Goal: Use online tool/utility: Utilize a website feature to perform a specific function

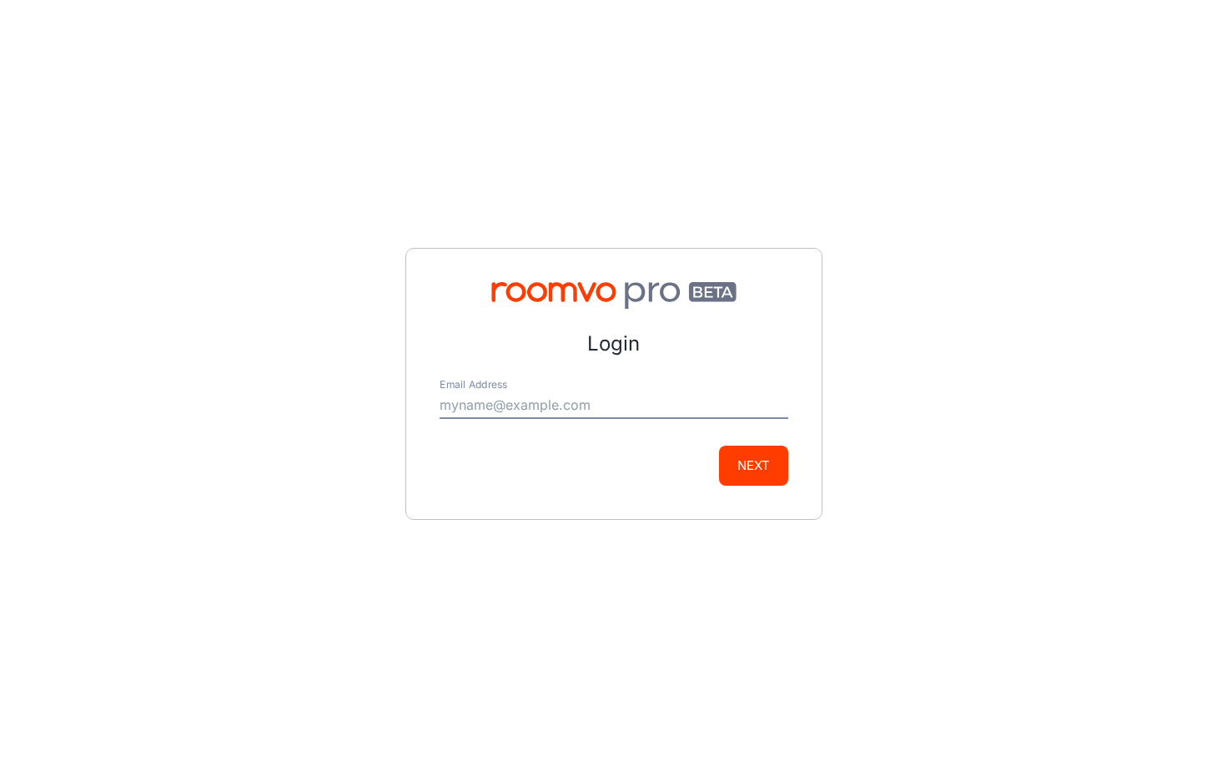
click at [534, 392] on input "Email Address" at bounding box center [614, 405] width 349 height 27
type input "[PERSON_NAME][EMAIL_ADDRESS][DOMAIN_NAME]"
click at [725, 460] on button "Next" at bounding box center [753, 465] width 69 height 40
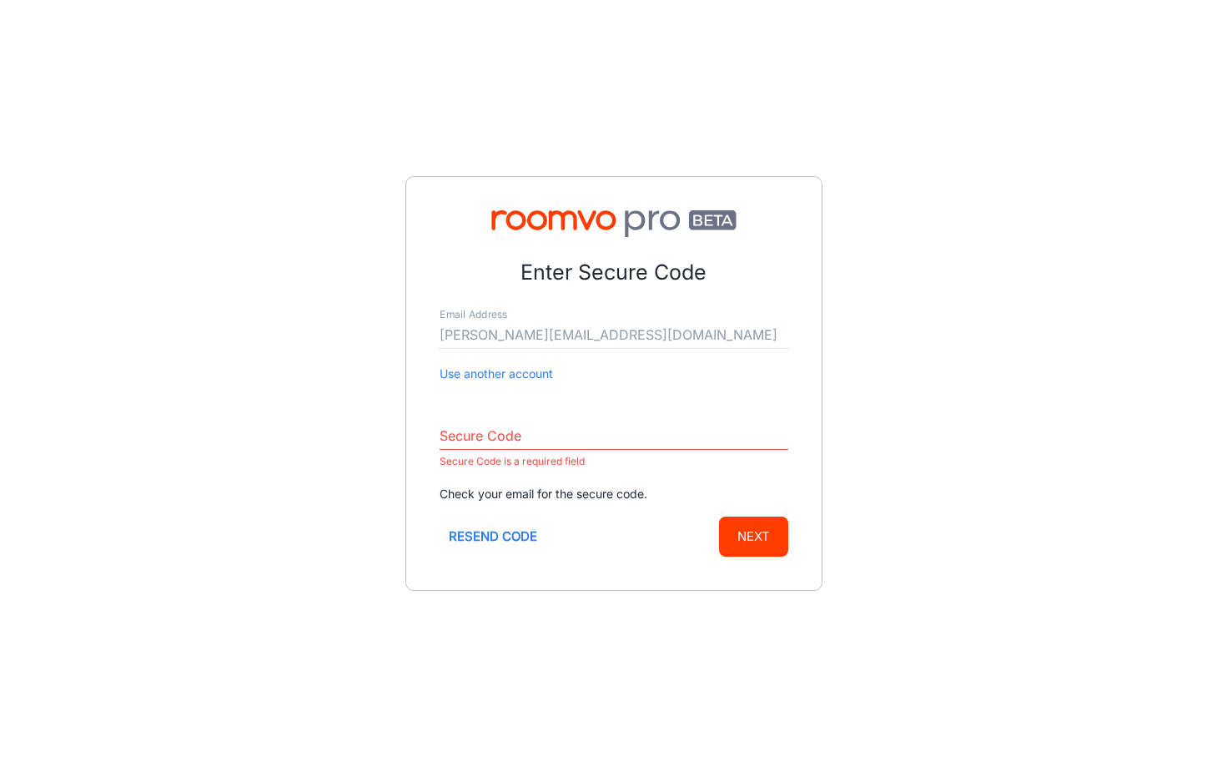
click at [595, 433] on input "Secure Code" at bounding box center [614, 436] width 349 height 27
click at [635, 443] on input "Secure Code" at bounding box center [614, 436] width 349 height 27
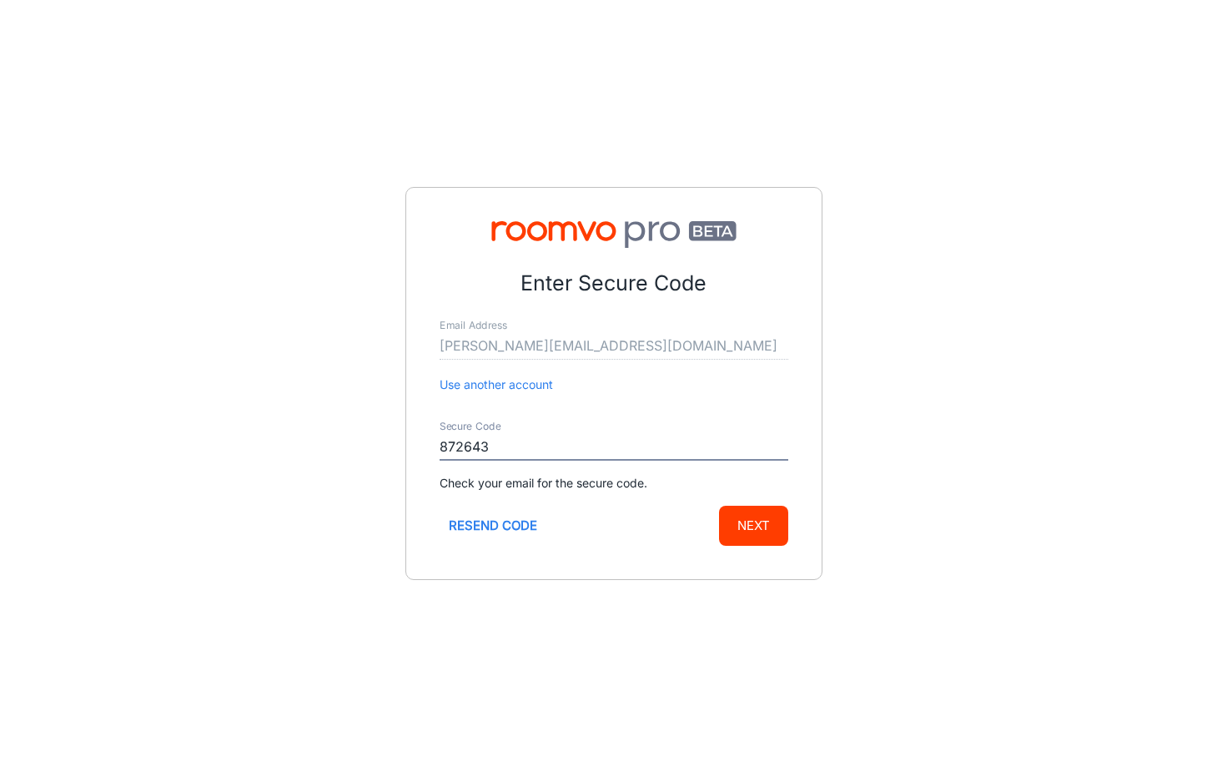
type input "872643"
click at [772, 535] on button "Next" at bounding box center [753, 525] width 69 height 40
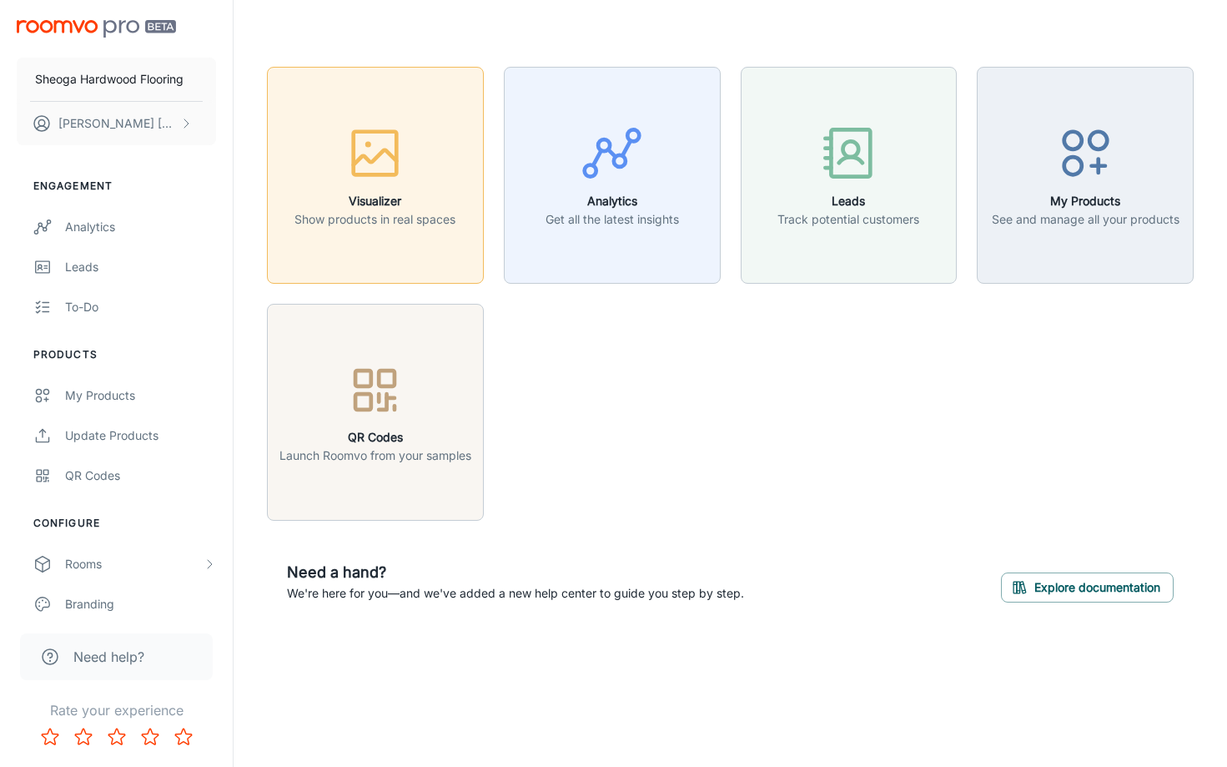
click at [390, 188] on div "button" at bounding box center [374, 156] width 161 height 69
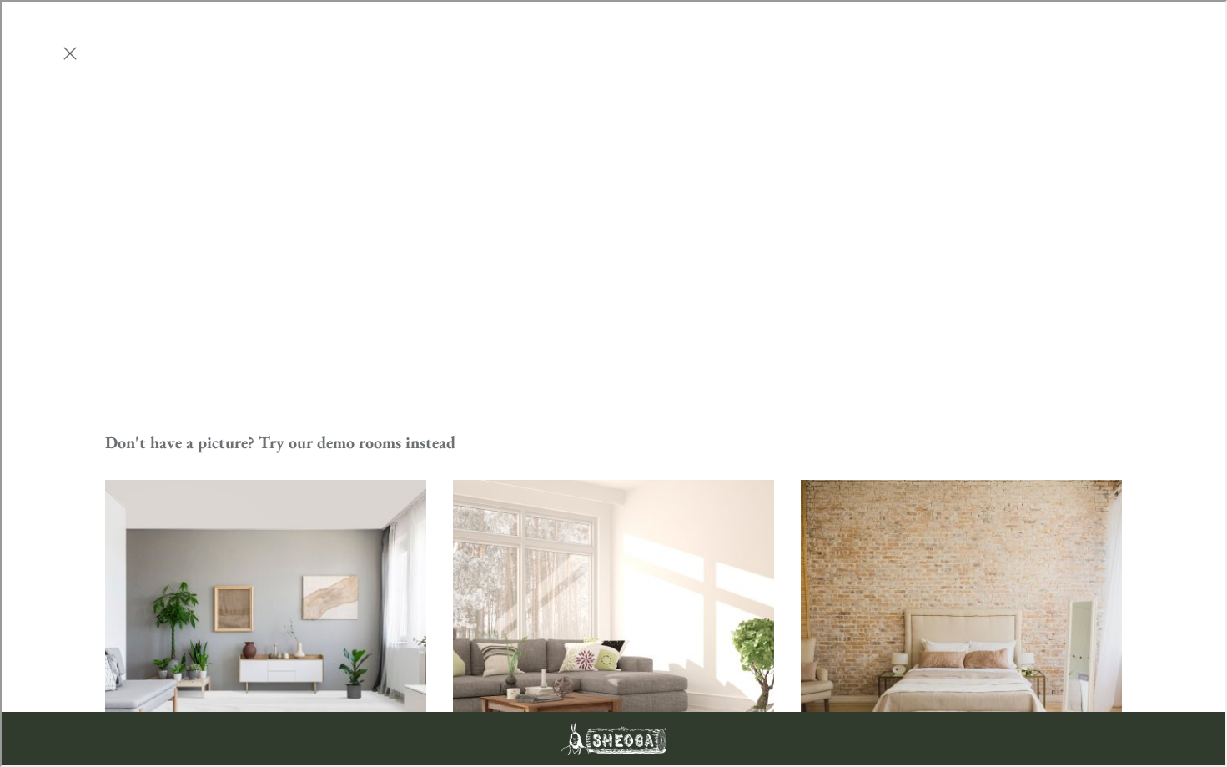
scroll to position [273, 0]
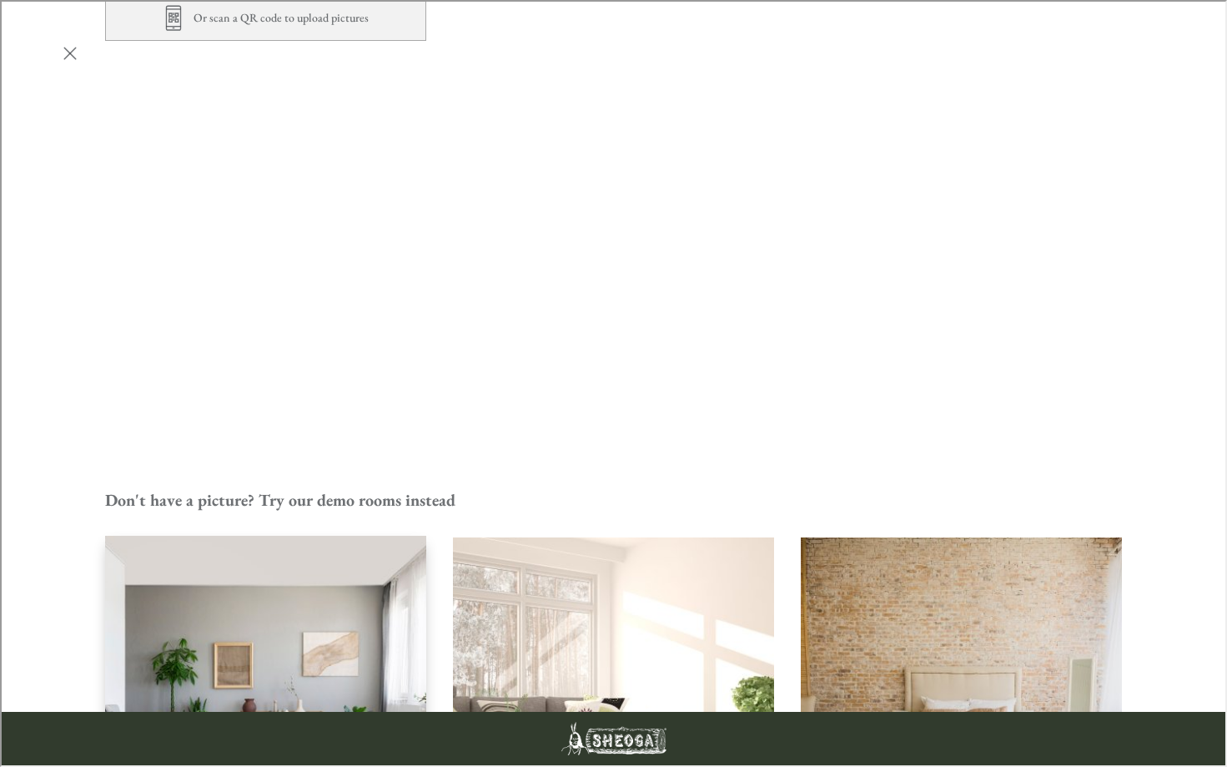
click at [279, 534] on img "Living Room" at bounding box center [265, 697] width 324 height 326
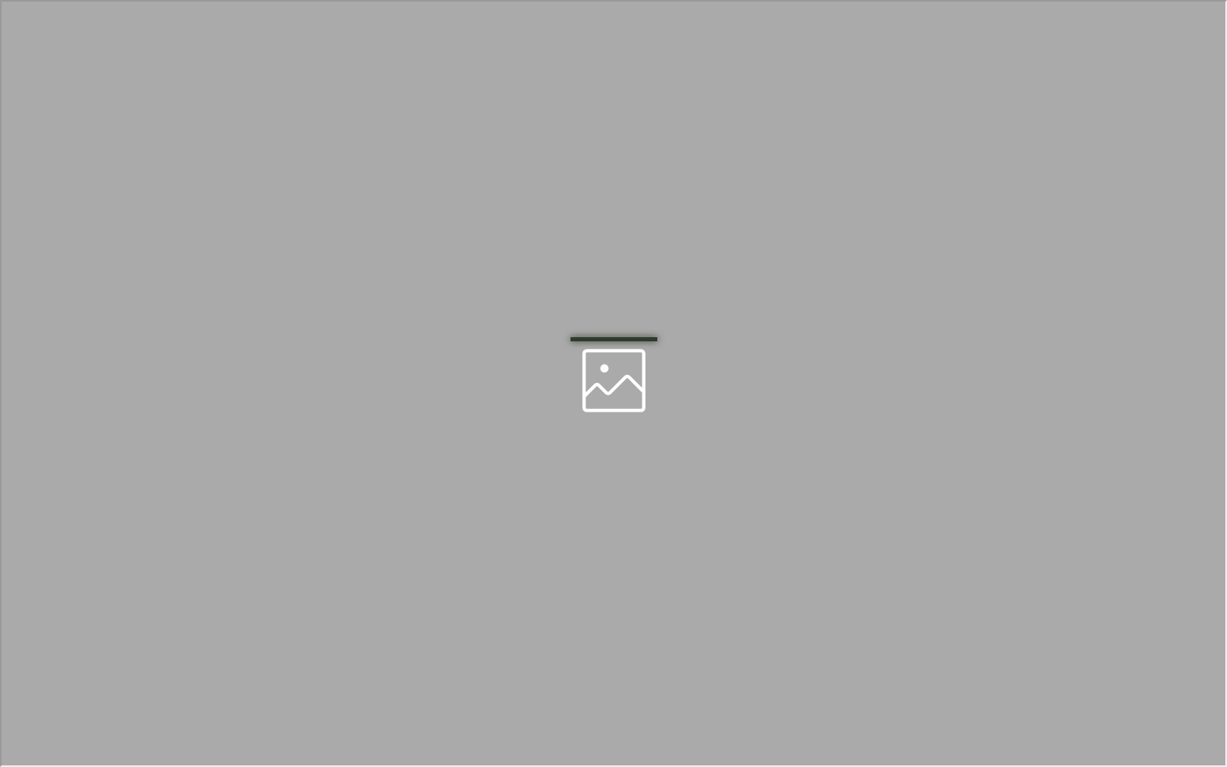
scroll to position [0, 0]
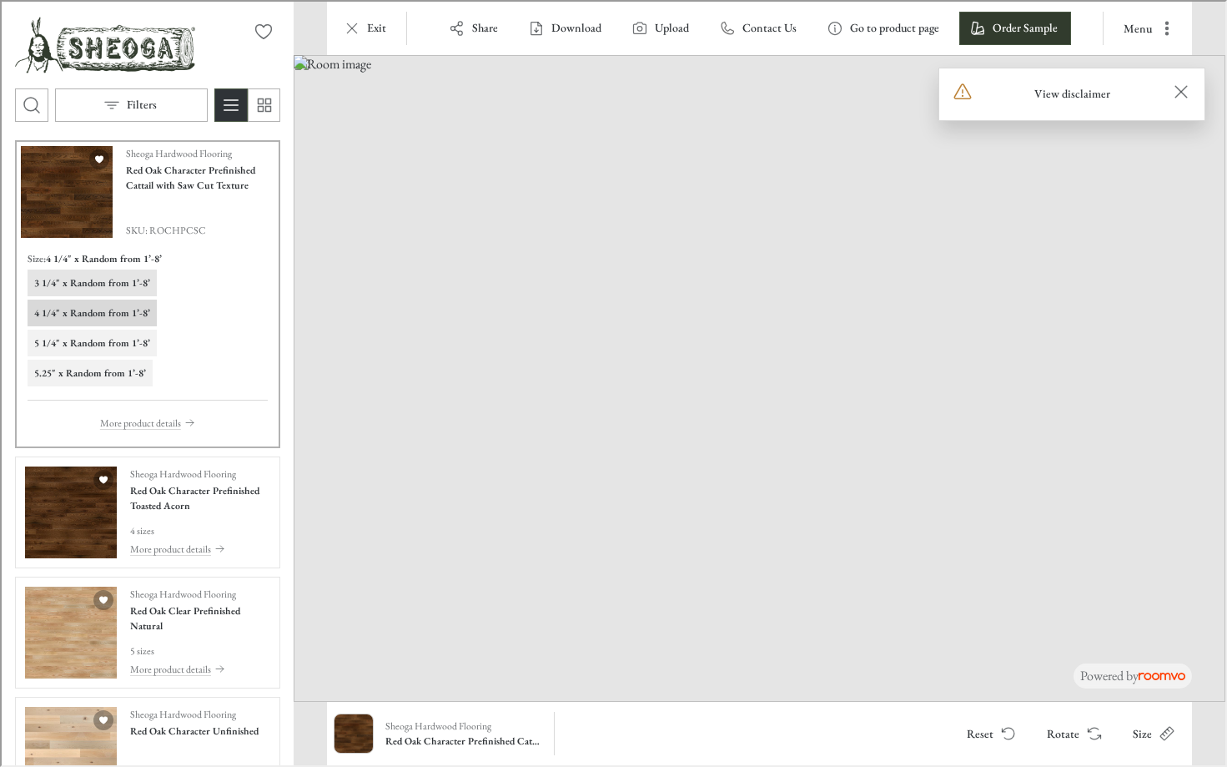
click at [88, 280] on h6 "3 1/4" x Random from 1’-8’" at bounding box center [91, 281] width 116 height 15
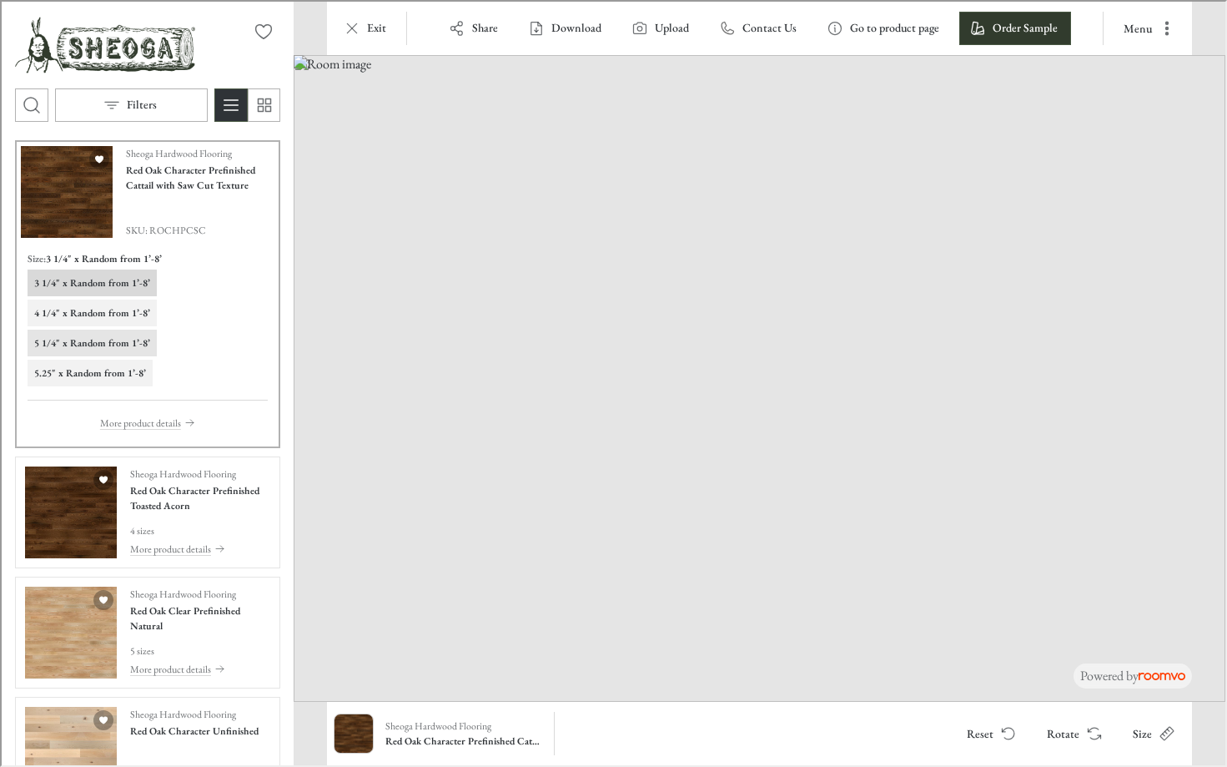
click at [96, 341] on h6 "5 1/4" x Random from 1’-8’" at bounding box center [91, 341] width 116 height 15
click at [88, 369] on h6 "5.25" x Random from 1’-8’" at bounding box center [89, 371] width 112 height 15
click at [81, 611] on img "See Red Oak Clear Prefinished Natural in the room" at bounding box center [69, 631] width 92 height 92
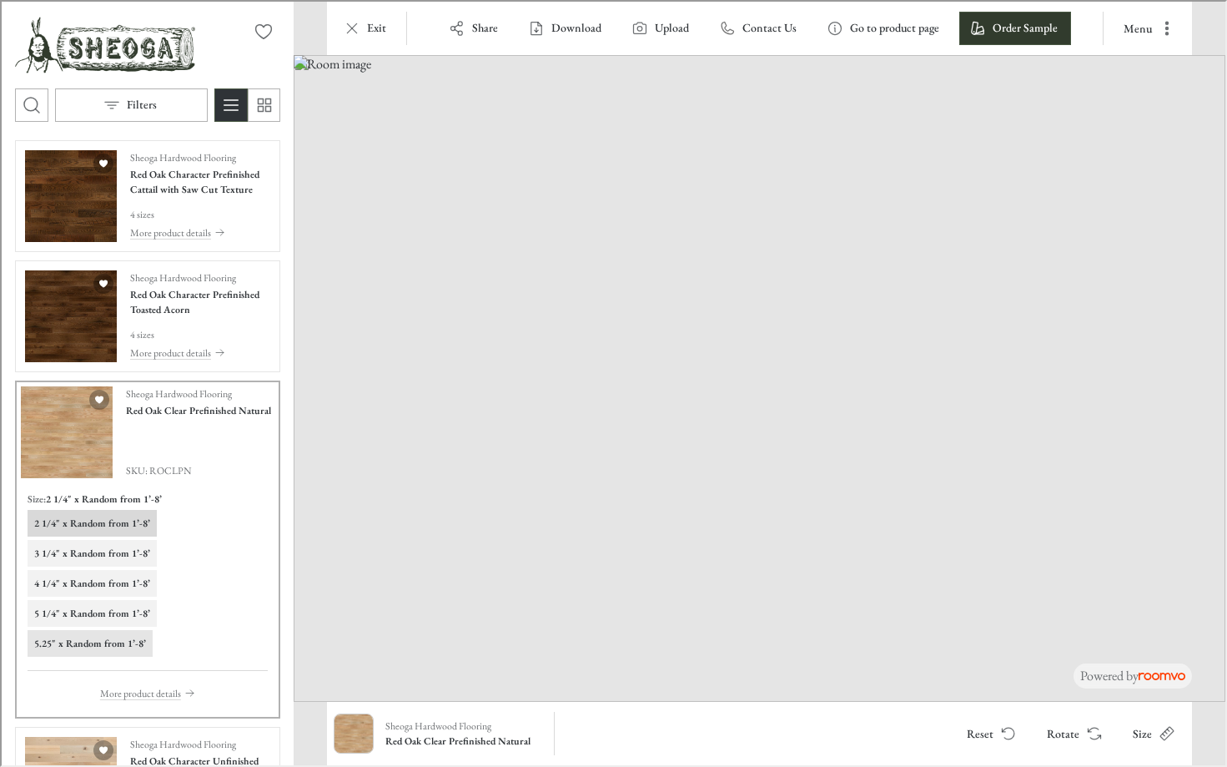
click at [75, 637] on h6 "5.25" x Random from 1’-8’" at bounding box center [89, 641] width 112 height 15
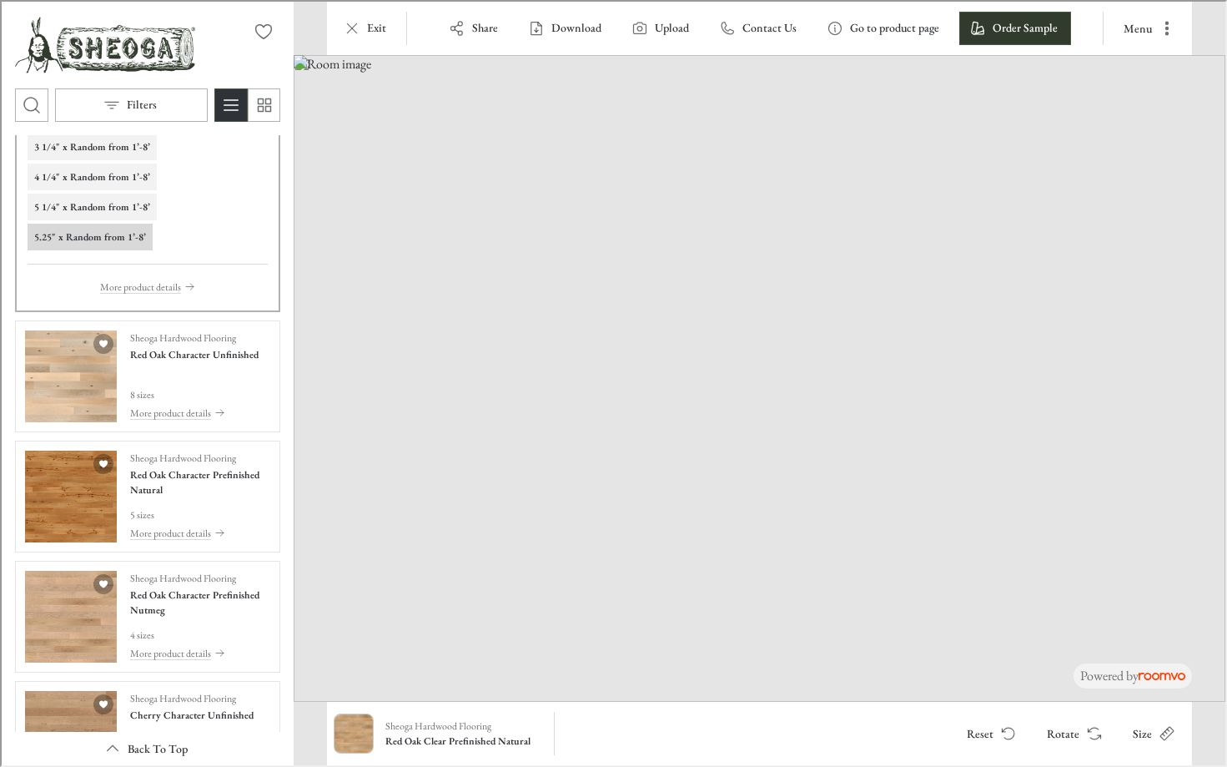
scroll to position [417, 0]
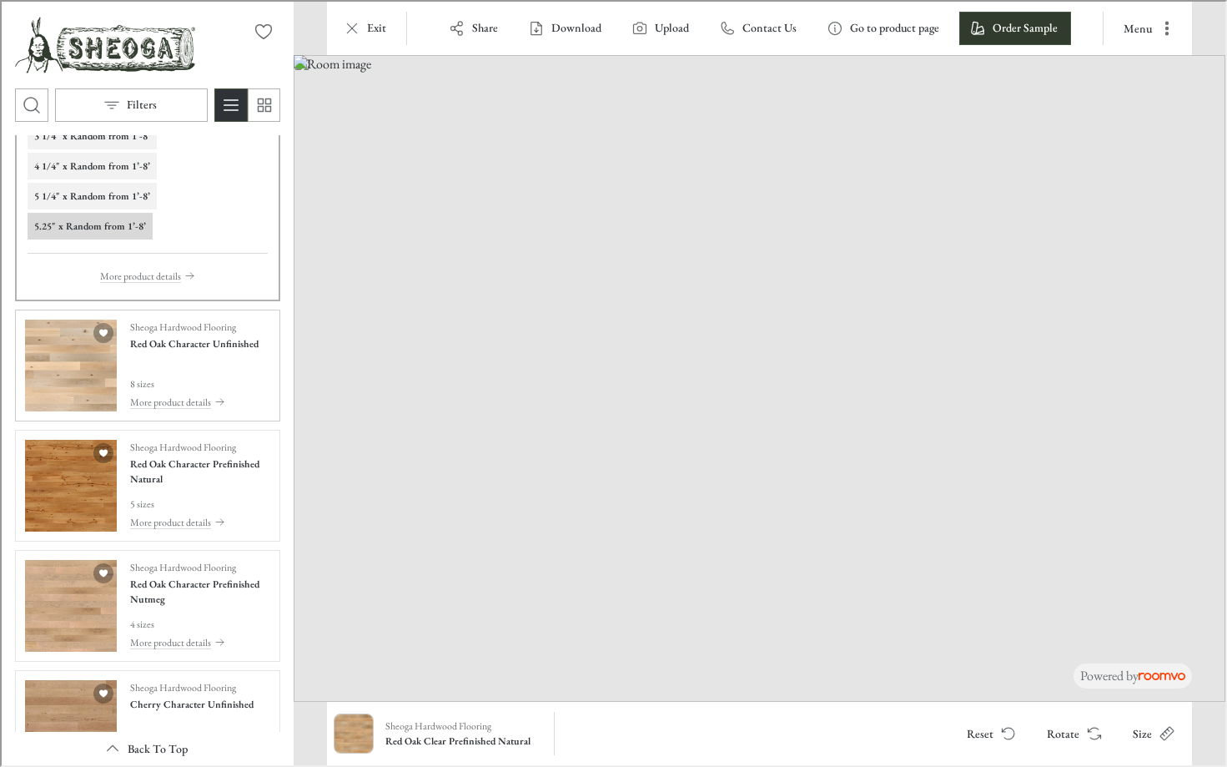
click at [78, 365] on img "See Red Oak Character Unfinished in the room" at bounding box center [69, 364] width 92 height 92
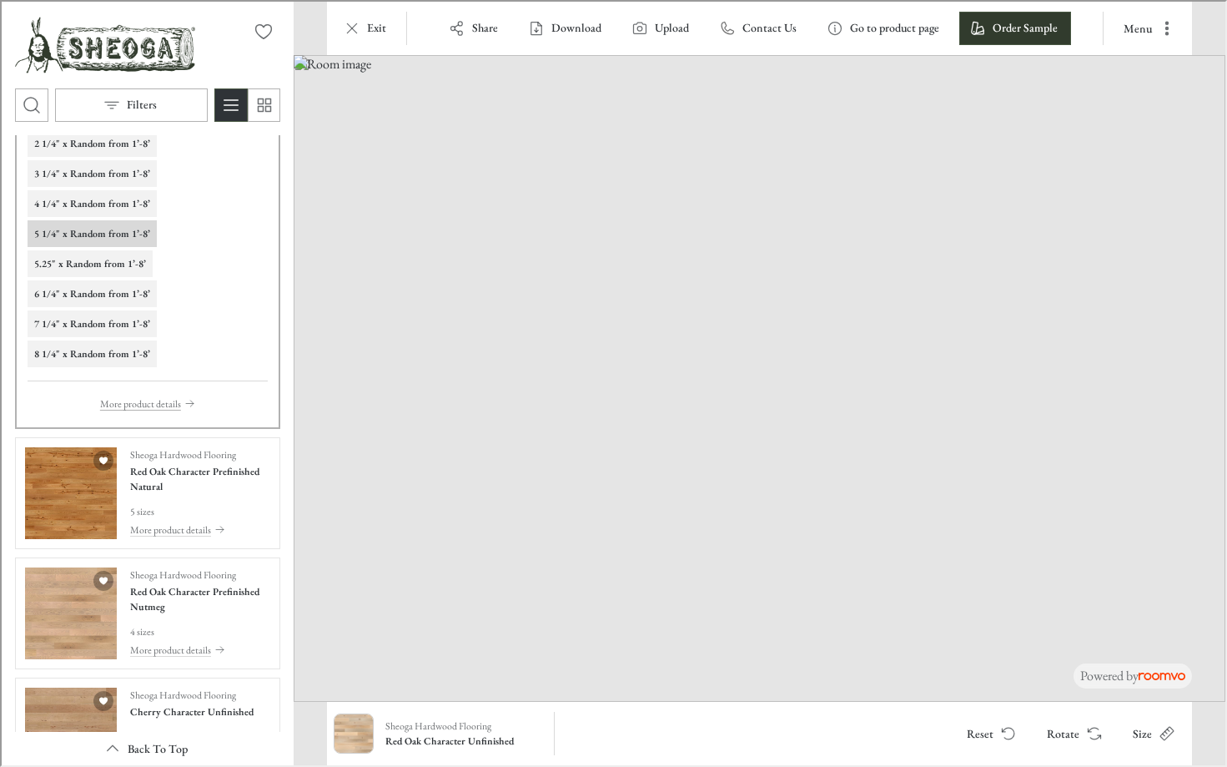
scroll to position [500, 0]
click at [58, 594] on img "See Red Oak Character Prefinished Nutmeg in the room" at bounding box center [69, 611] width 92 height 92
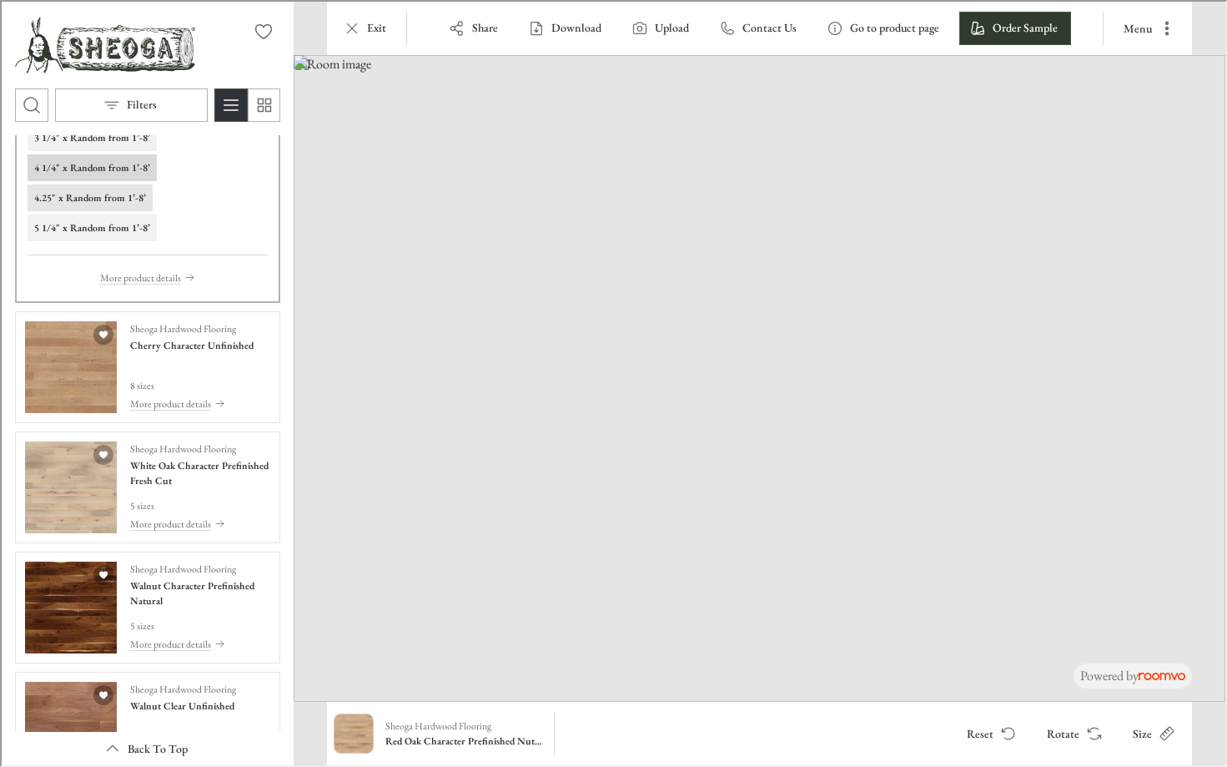
scroll to position [834, 0]
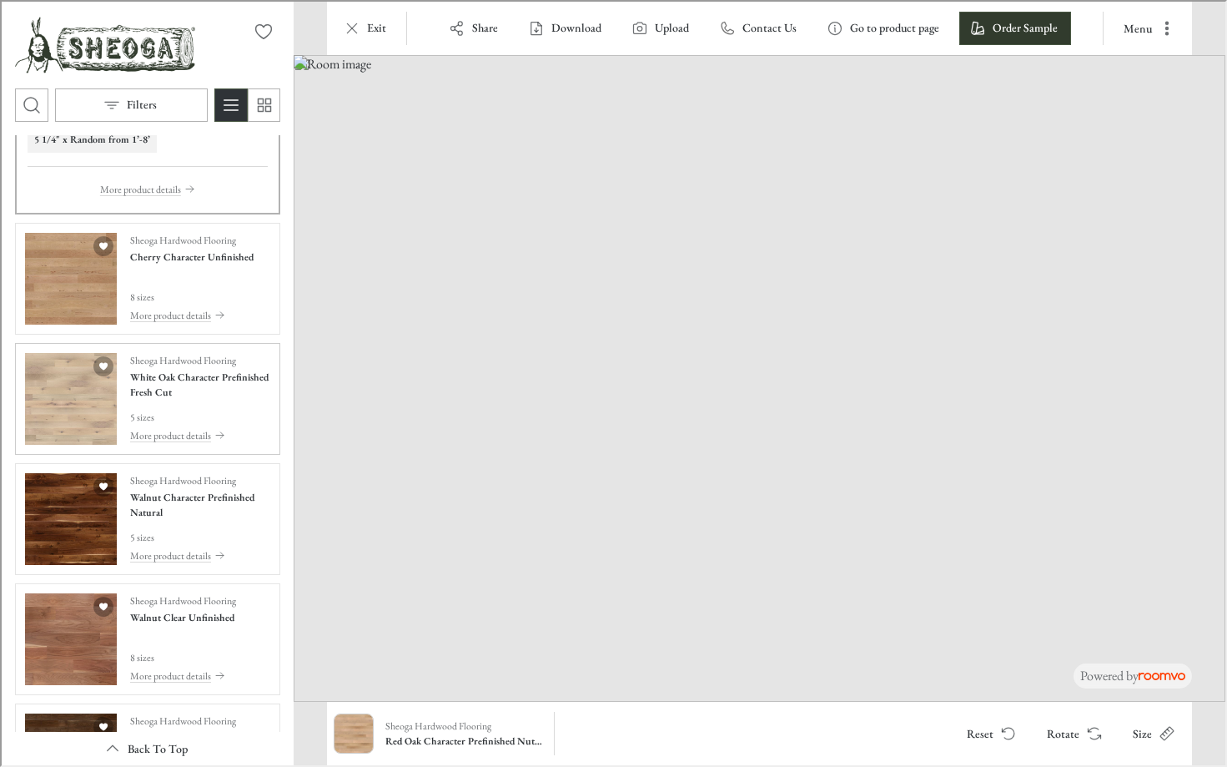
click at [61, 396] on img "See White Oak Character Prefinished Fresh Cut in the room" at bounding box center [69, 397] width 92 height 92
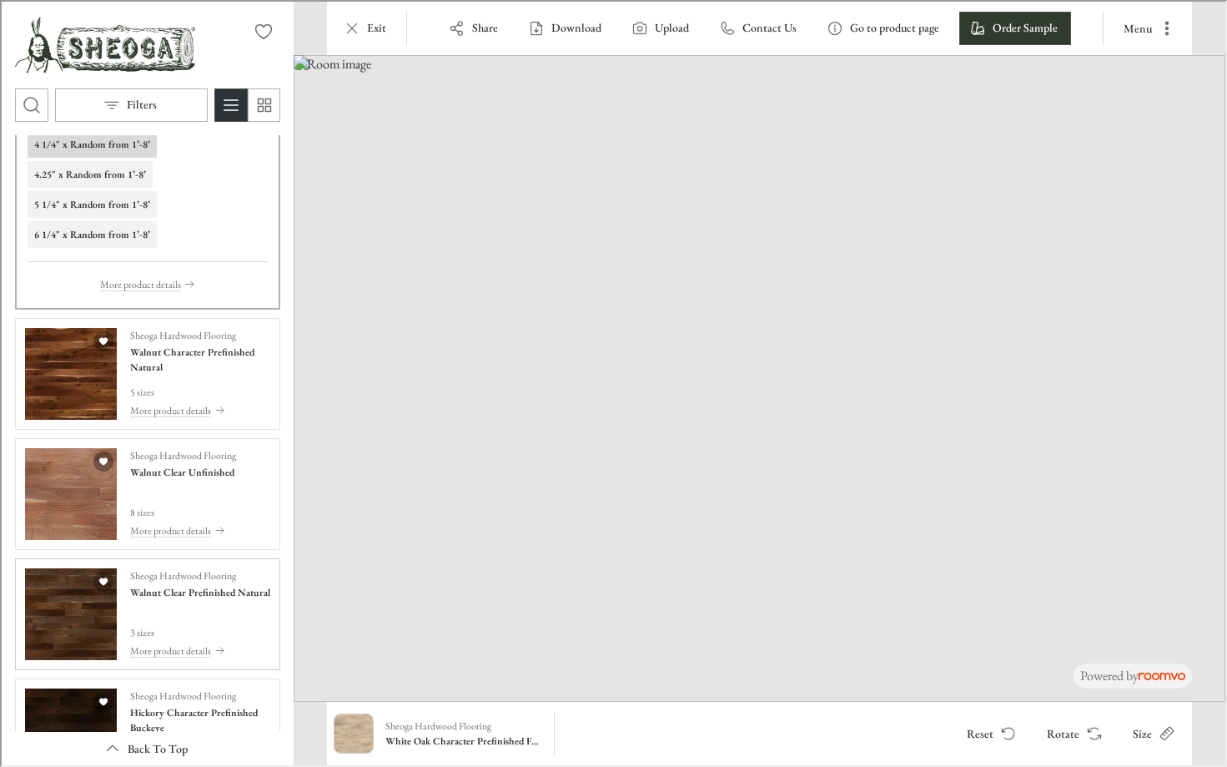
scroll to position [1084, 0]
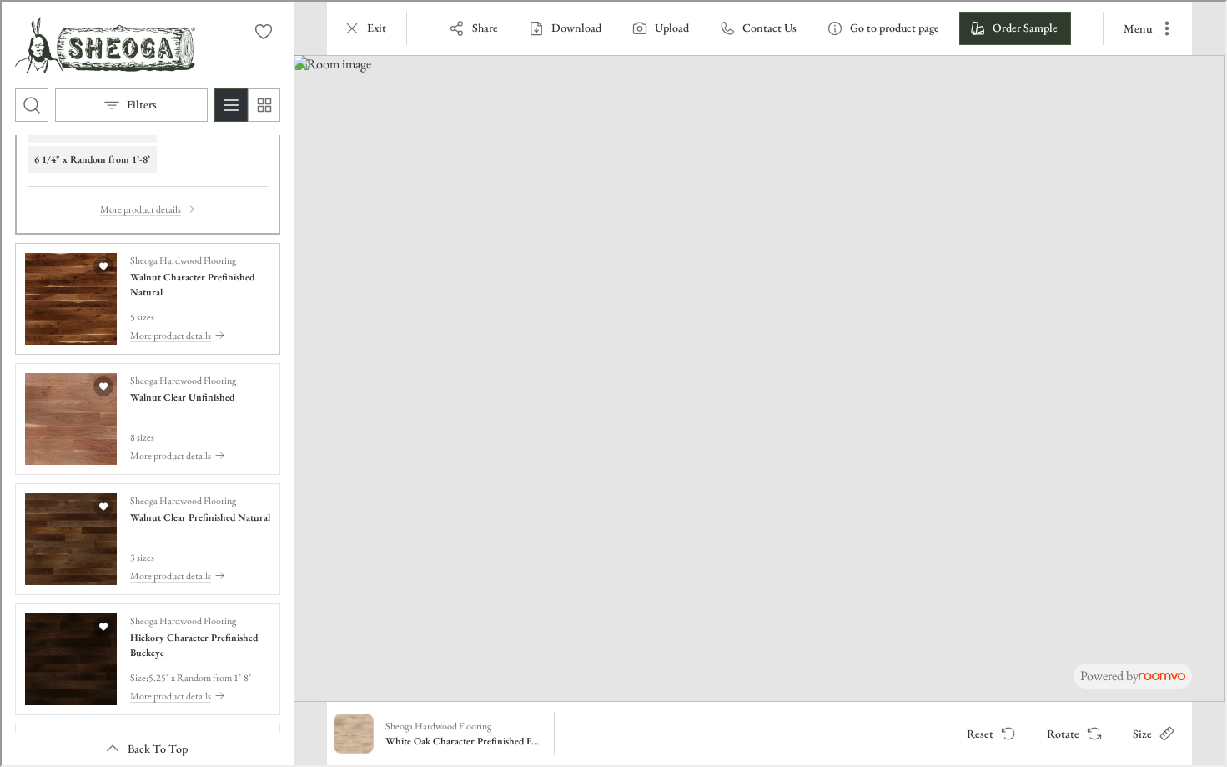
click at [76, 299] on img "See Walnut Character Prefinished Natural in the room" at bounding box center [69, 297] width 92 height 92
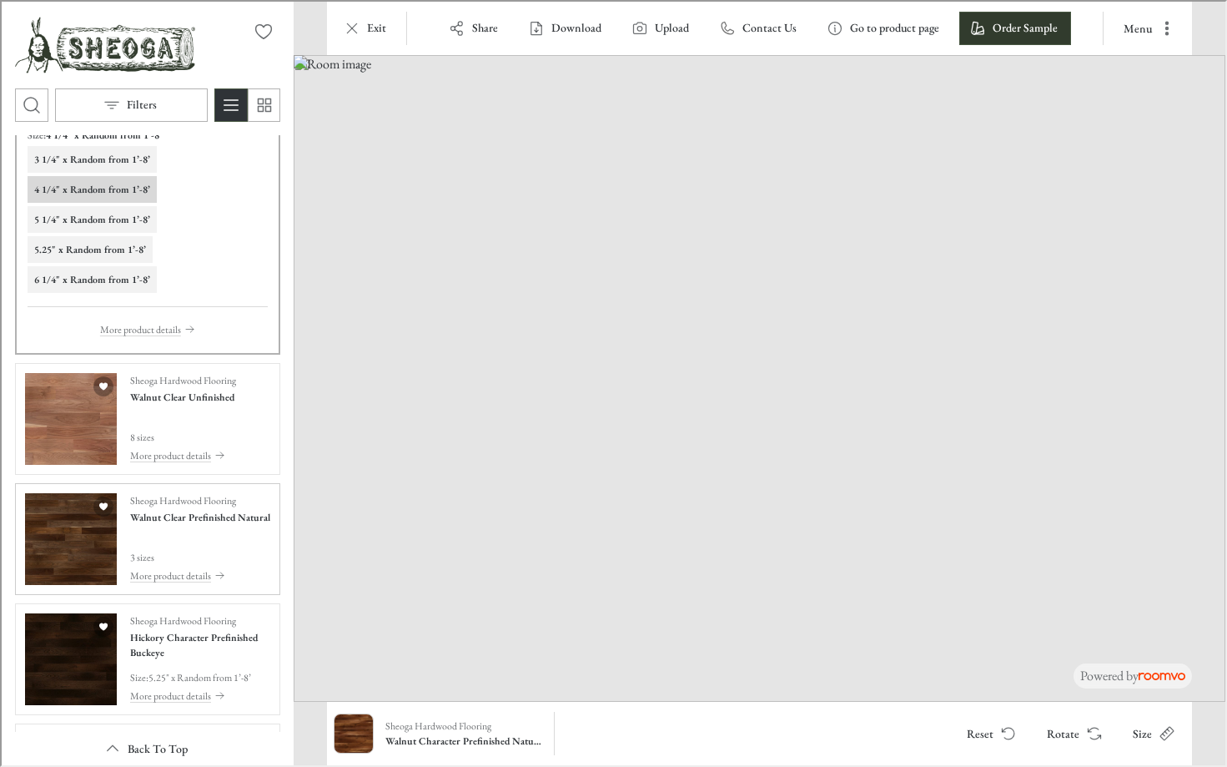
click at [79, 538] on img "See Walnut Clear Prefinished Natural in the room" at bounding box center [69, 537] width 92 height 92
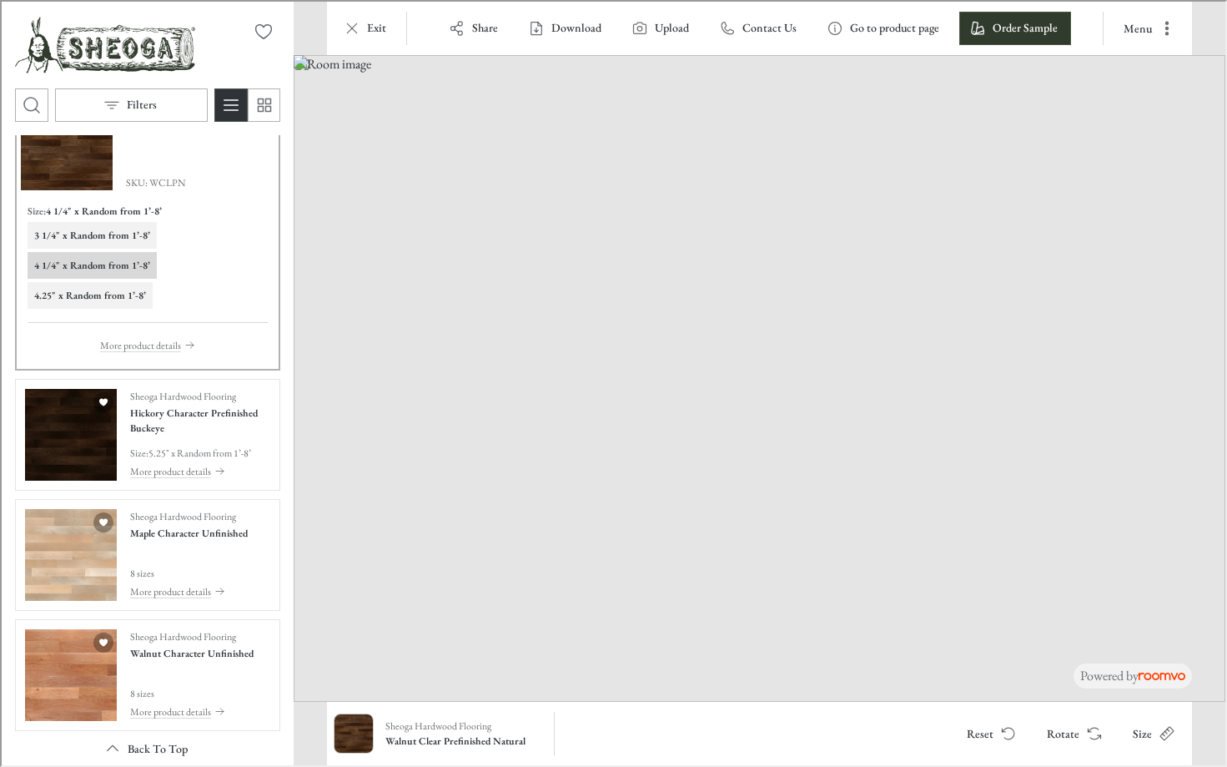
scroll to position [1335, 0]
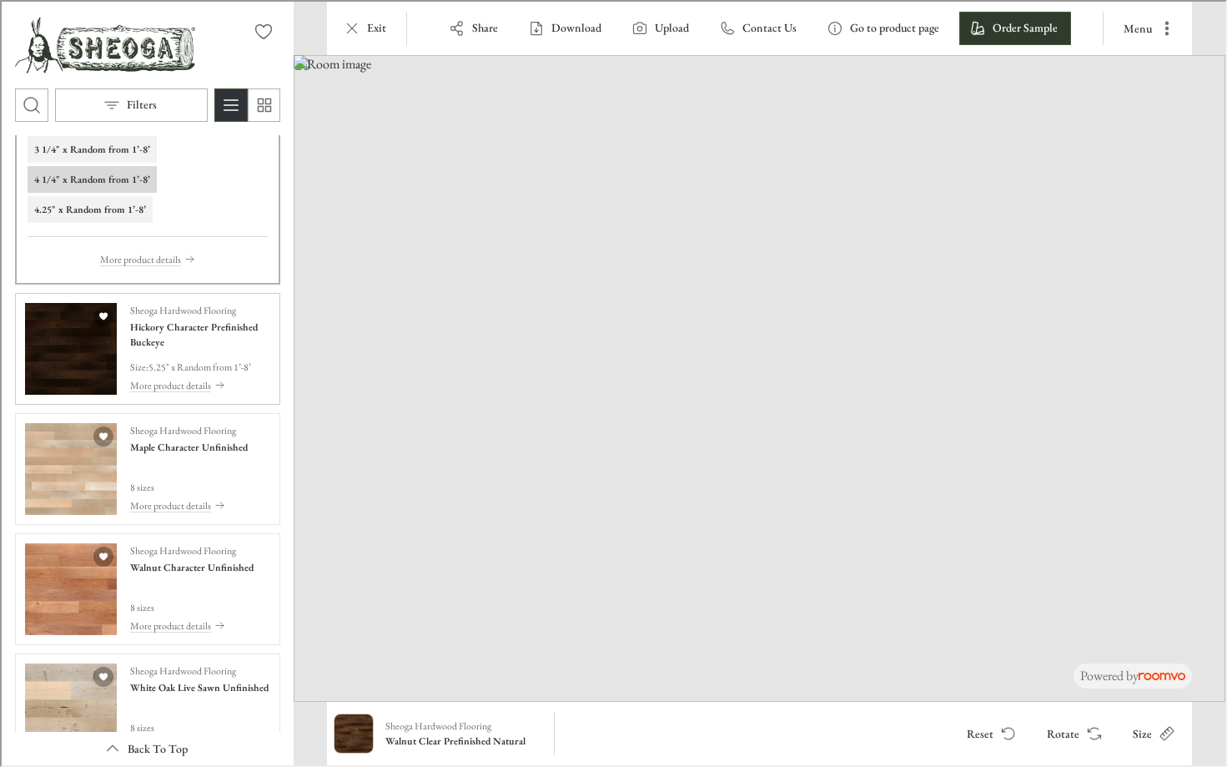
click at [87, 341] on img "See Hickory Character Prefinished Buckeye in the room" at bounding box center [69, 347] width 92 height 92
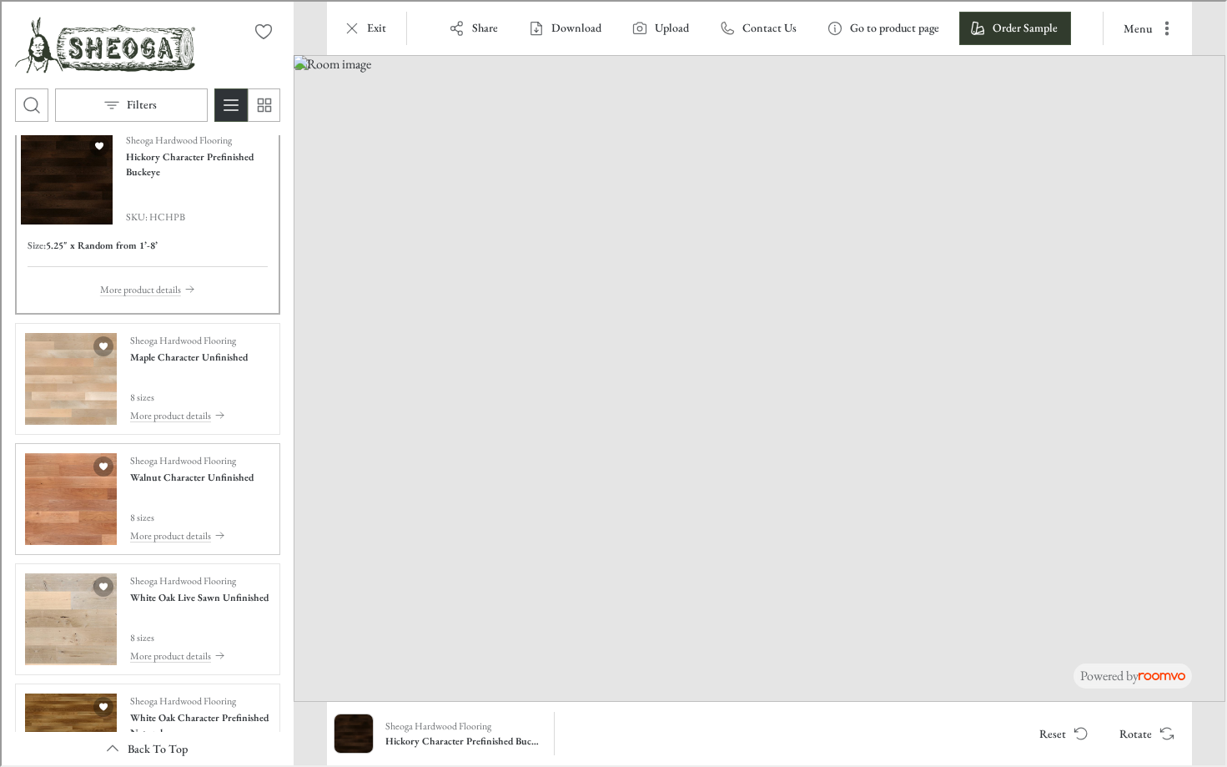
click at [58, 485] on img "See Walnut Character Unfinished in the room" at bounding box center [69, 497] width 92 height 92
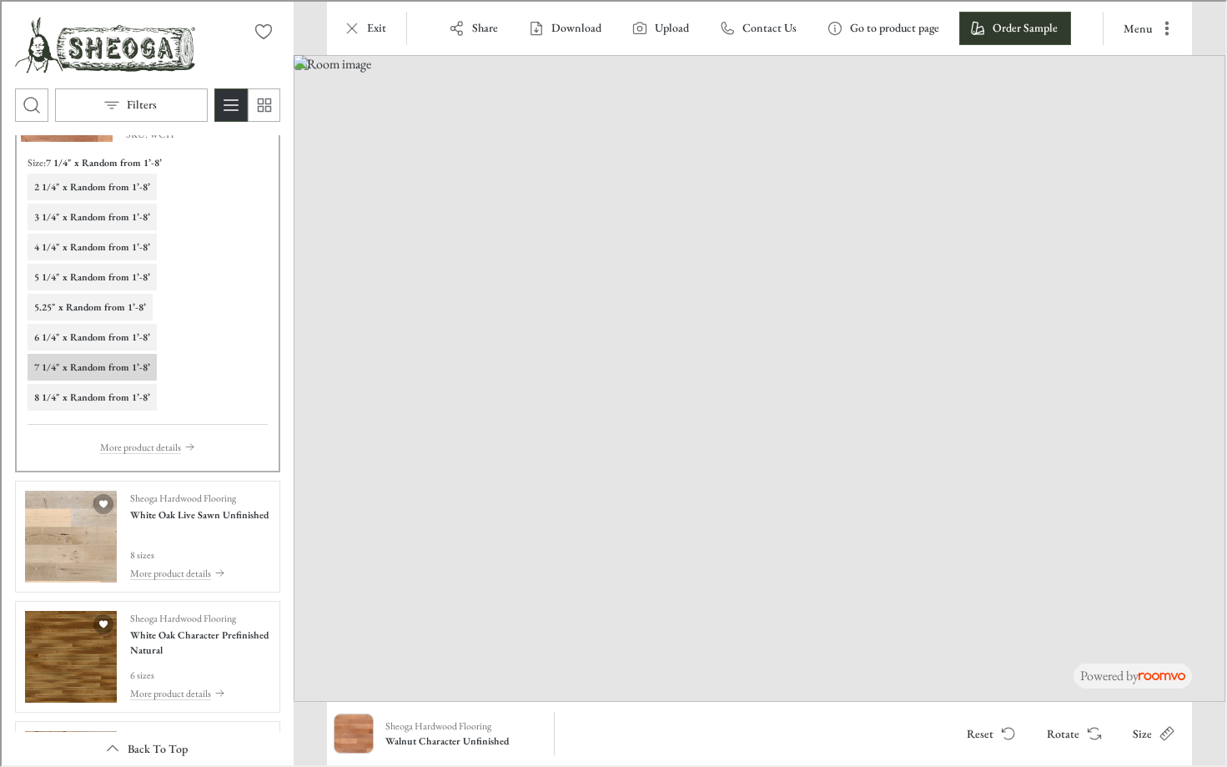
scroll to position [1668, 0]
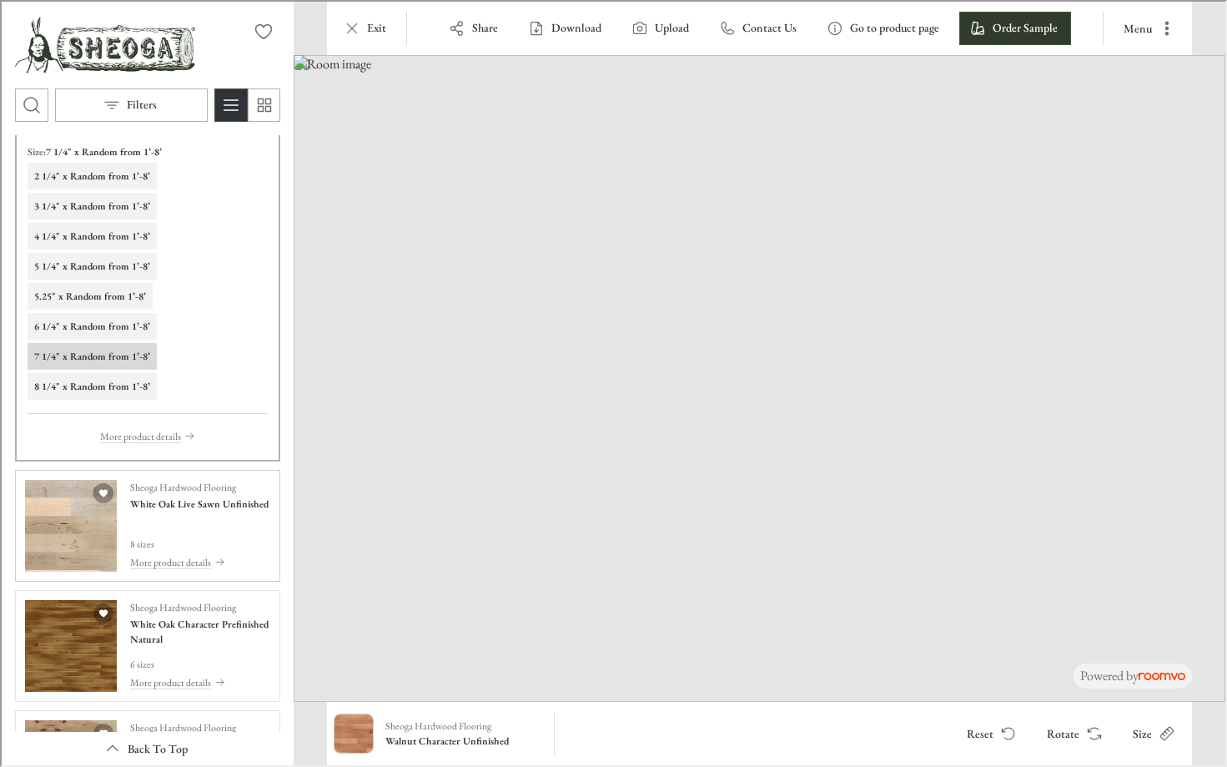
click at [80, 509] on img "See White Oak Live Sawn Unfinished in the room" at bounding box center [69, 524] width 92 height 92
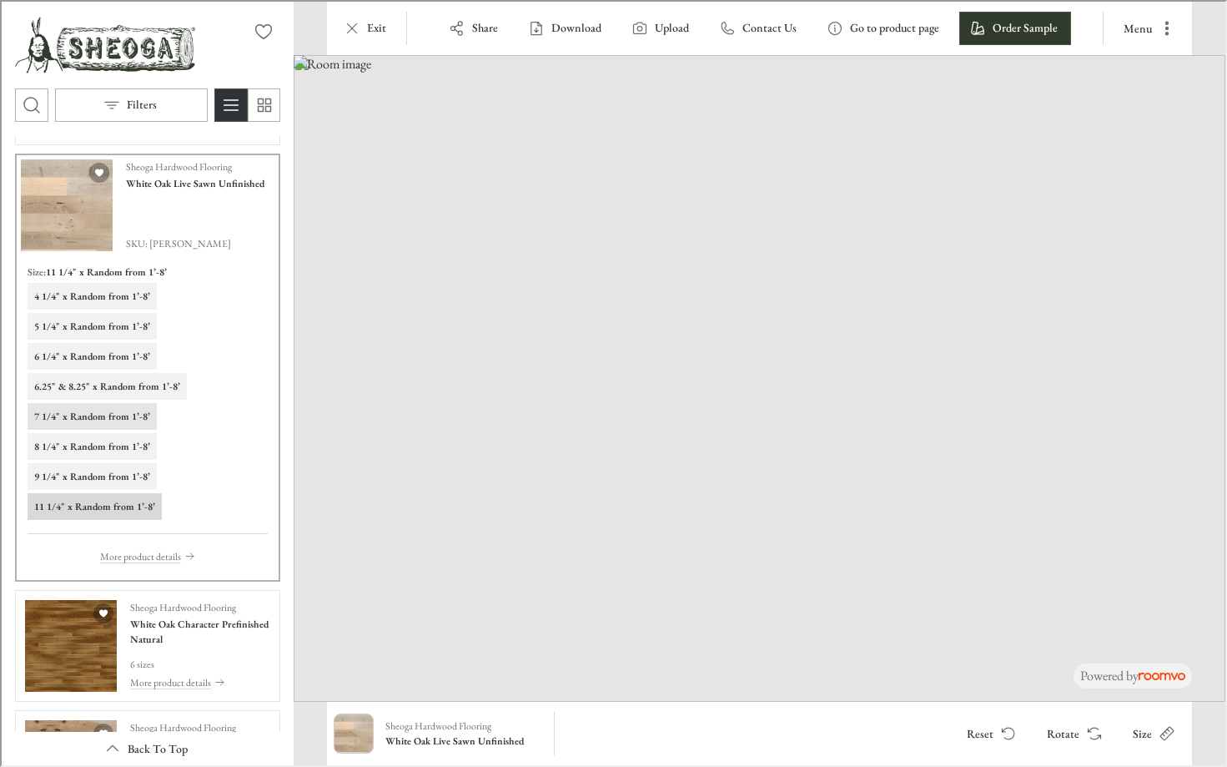
click at [73, 410] on h6 "7 1/4" x Random from 1’-8’" at bounding box center [91, 414] width 116 height 15
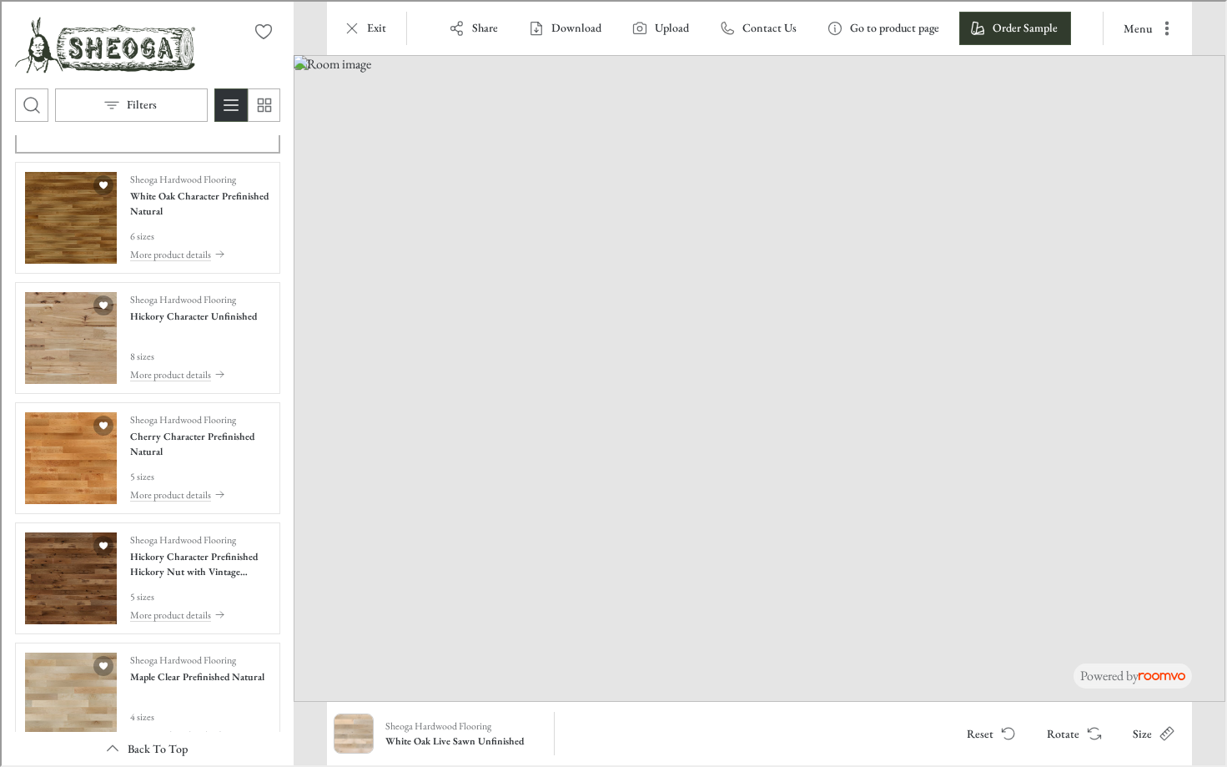
scroll to position [2169, 0]
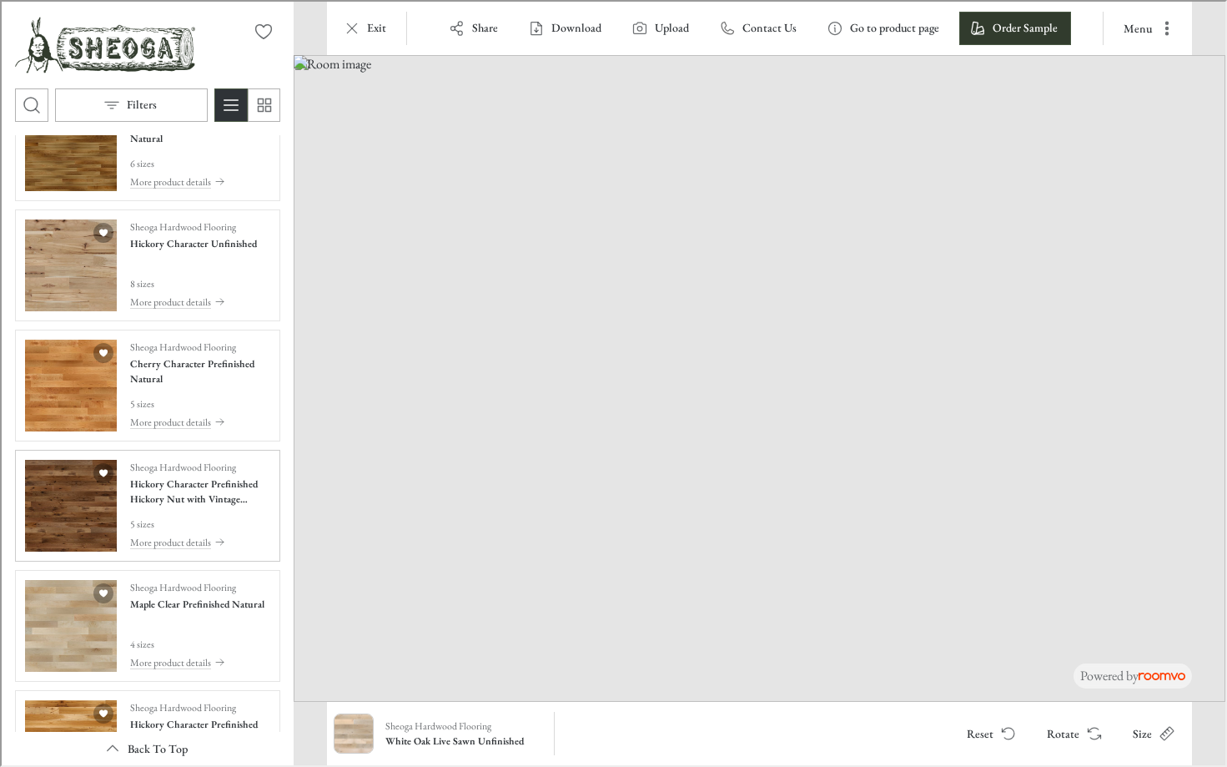
click at [87, 491] on img "See Hickory Character Prefinished Hickory Nut with Vintage Charm Texture in the…" at bounding box center [69, 504] width 92 height 92
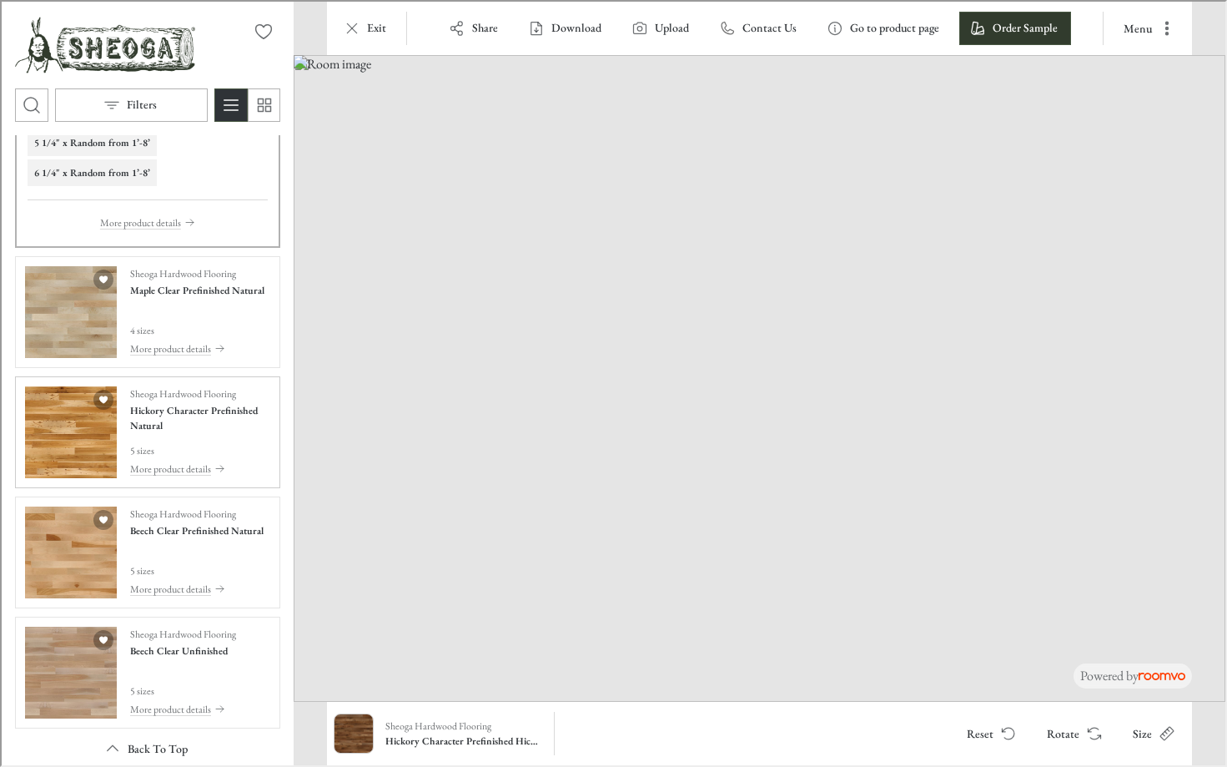
scroll to position [2436, 0]
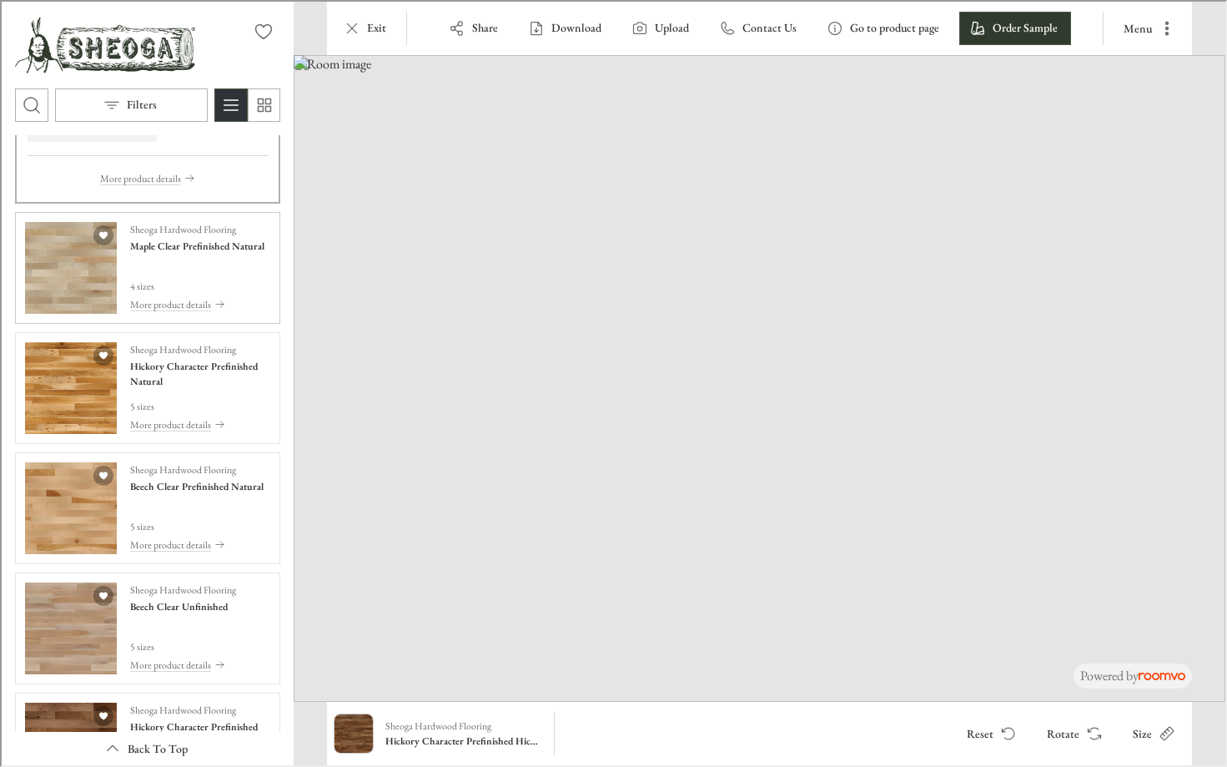
click at [81, 278] on img "See Maple Clear Prefinished Natural in the room" at bounding box center [69, 266] width 92 height 92
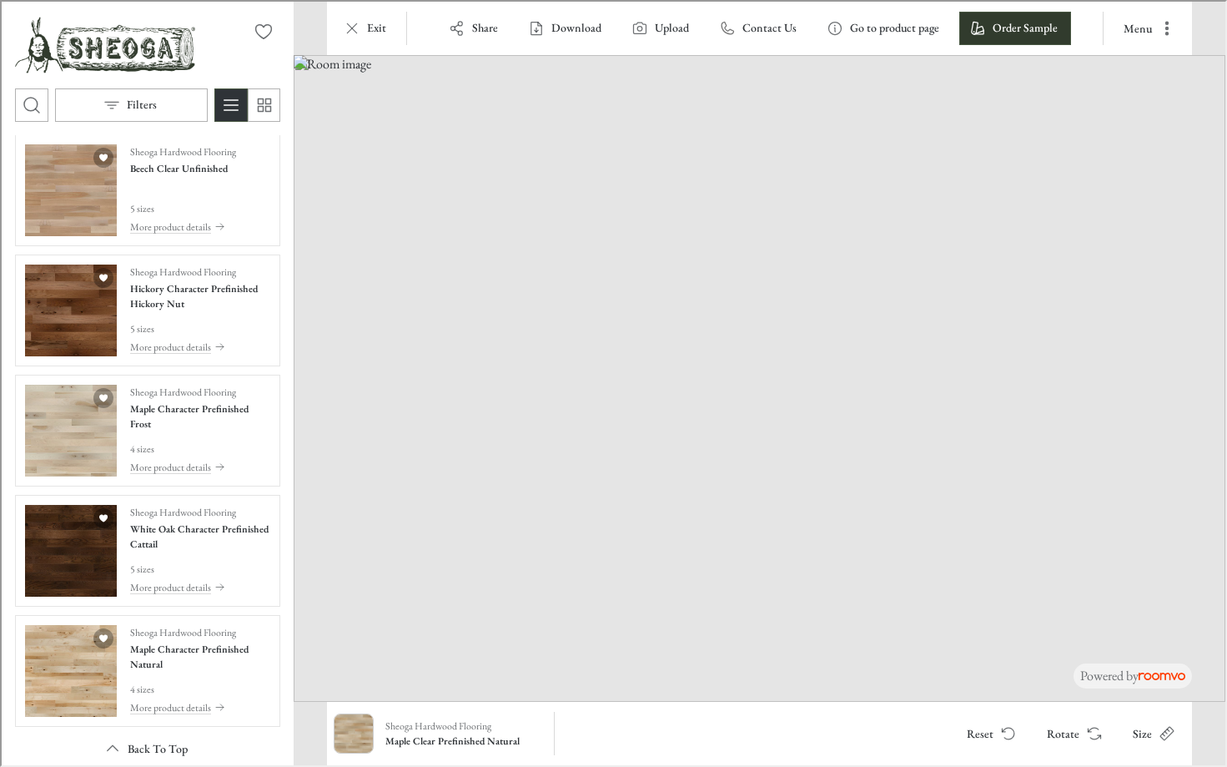
scroll to position [2853, 0]
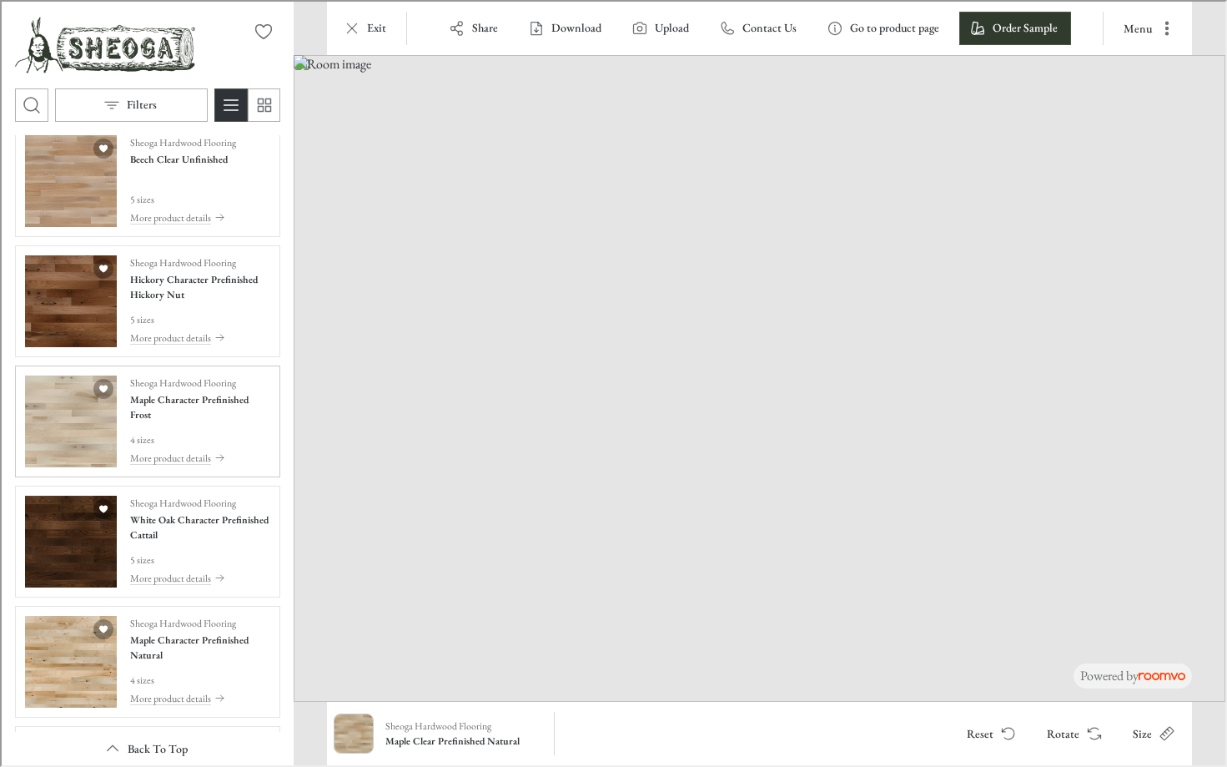
click at [58, 414] on img "See Maple Character Prefinished Frost in the room" at bounding box center [69, 420] width 92 height 92
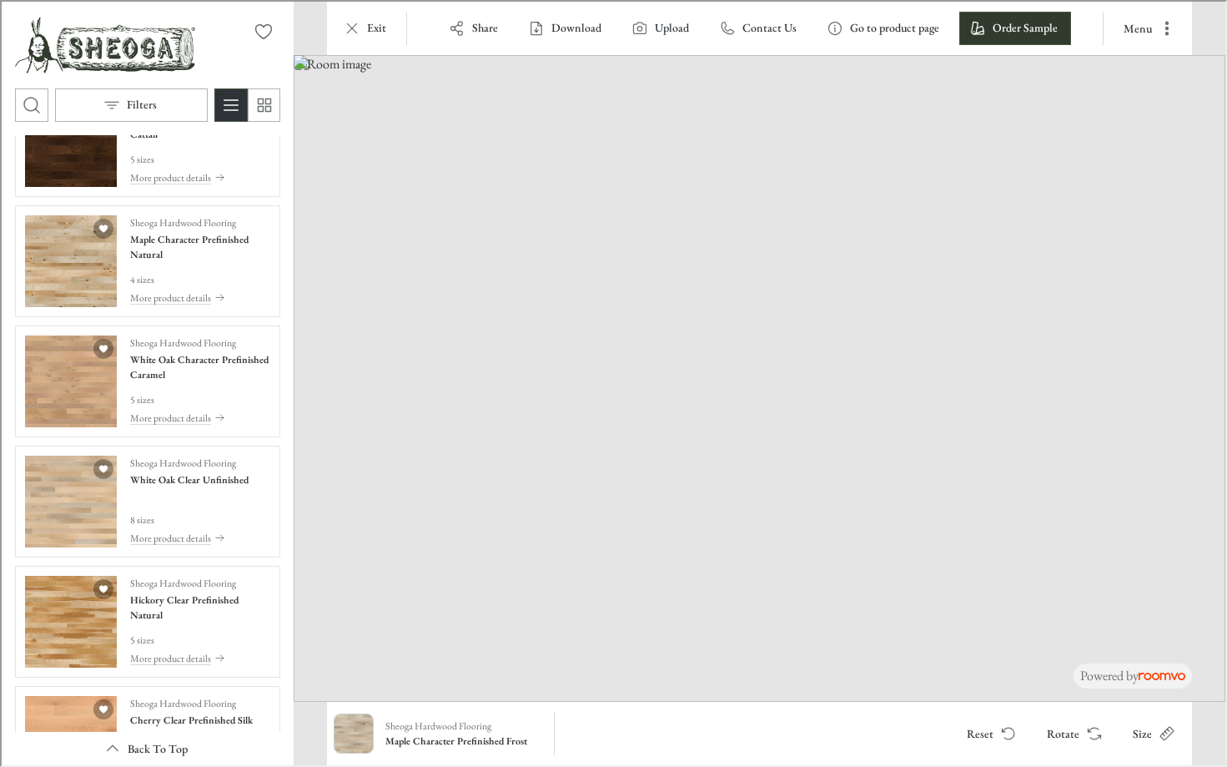
scroll to position [3325, 0]
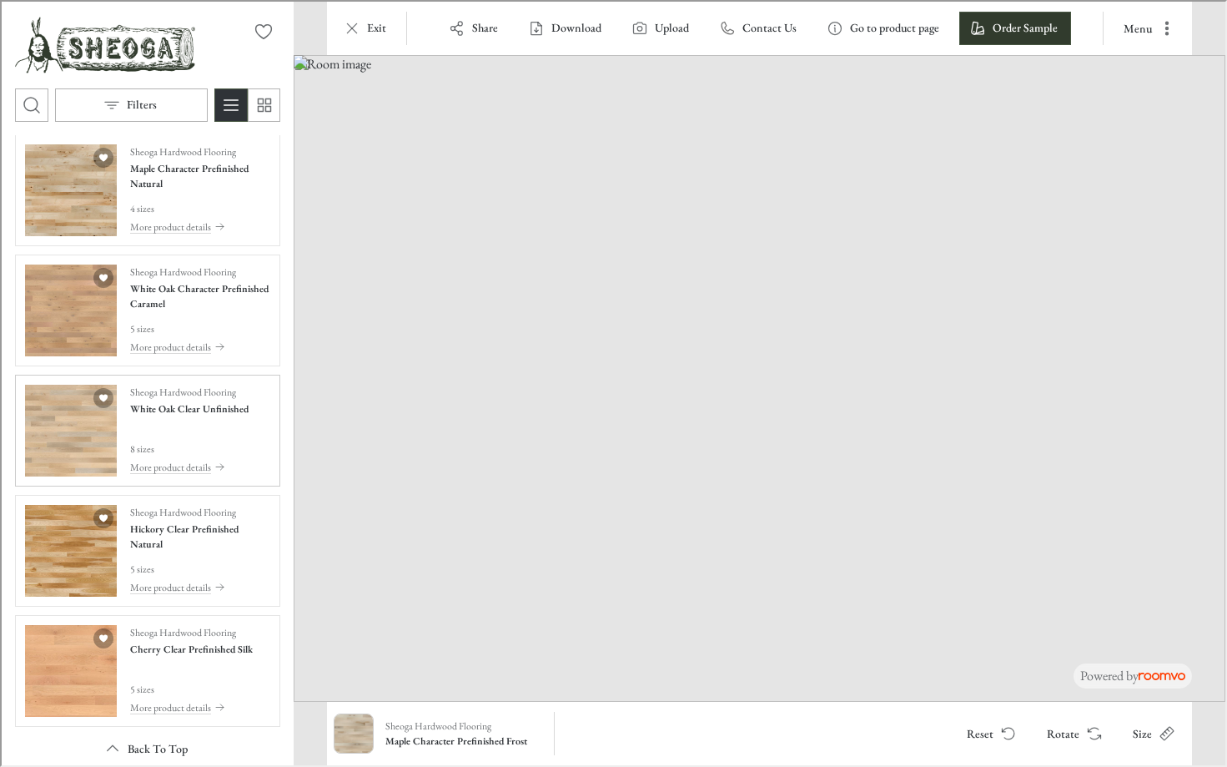
click at [94, 437] on img "See White Oak Clear Unfinished in the room" at bounding box center [69, 429] width 92 height 92
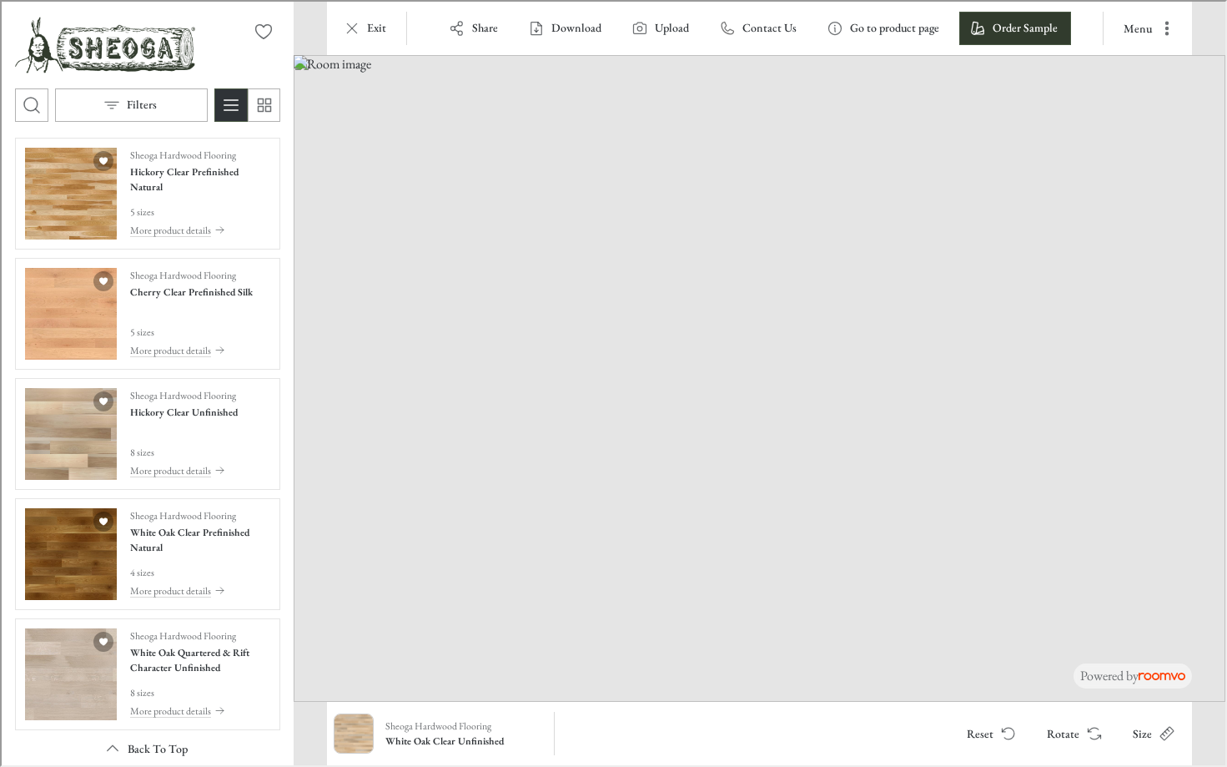
scroll to position [3808, 0]
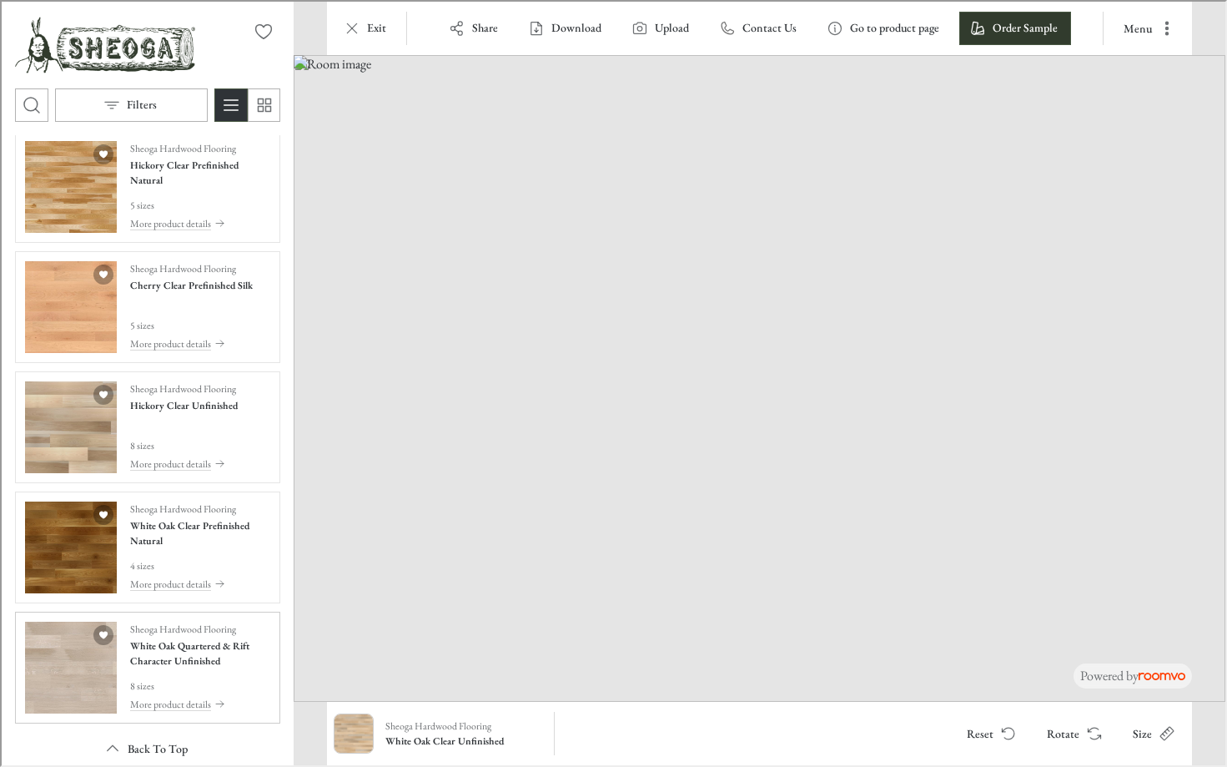
click at [70, 651] on img "See White Oak Quartered & Rift Character Unfinished in the room" at bounding box center [69, 666] width 92 height 92
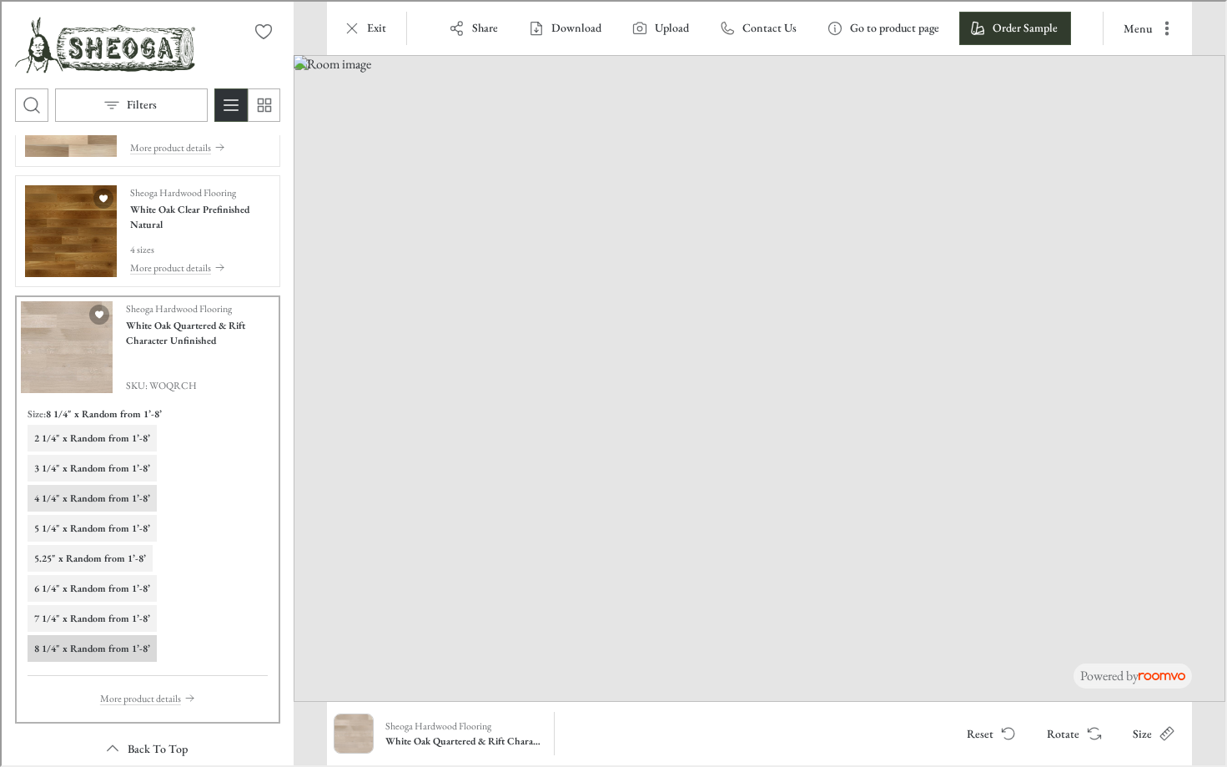
click at [103, 503] on h6 "4 1/4" x Random from 1’-8’" at bounding box center [91, 496] width 116 height 15
